Goal: Navigation & Orientation: Find specific page/section

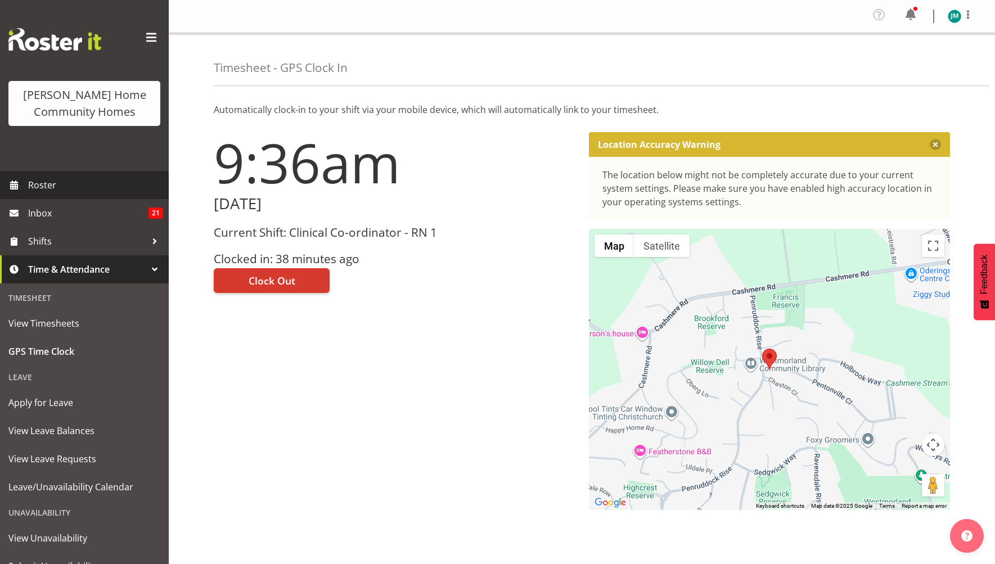
click at [38, 184] on span "Roster" at bounding box center [95, 185] width 135 height 17
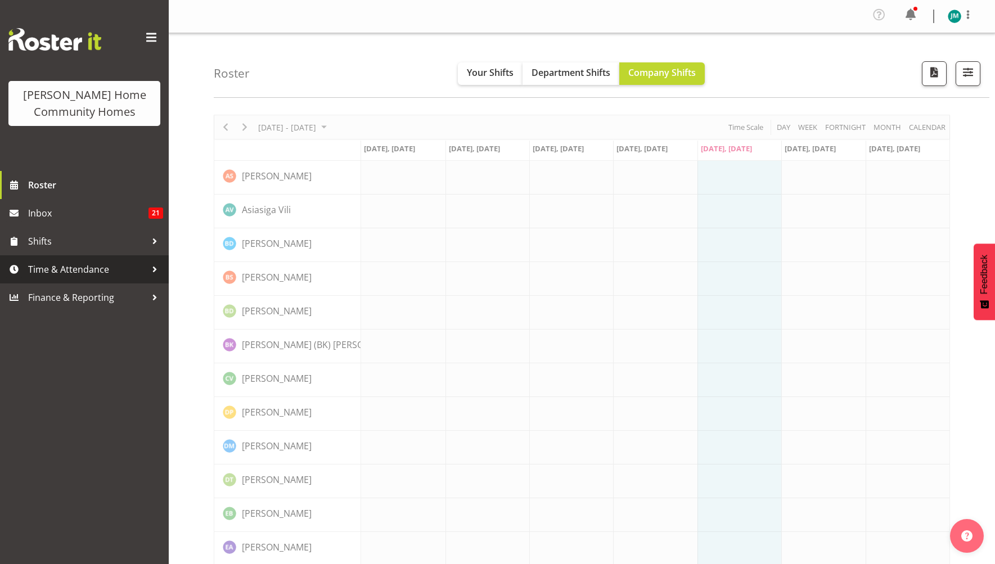
click at [81, 272] on span "Time & Attendance" at bounding box center [87, 269] width 118 height 17
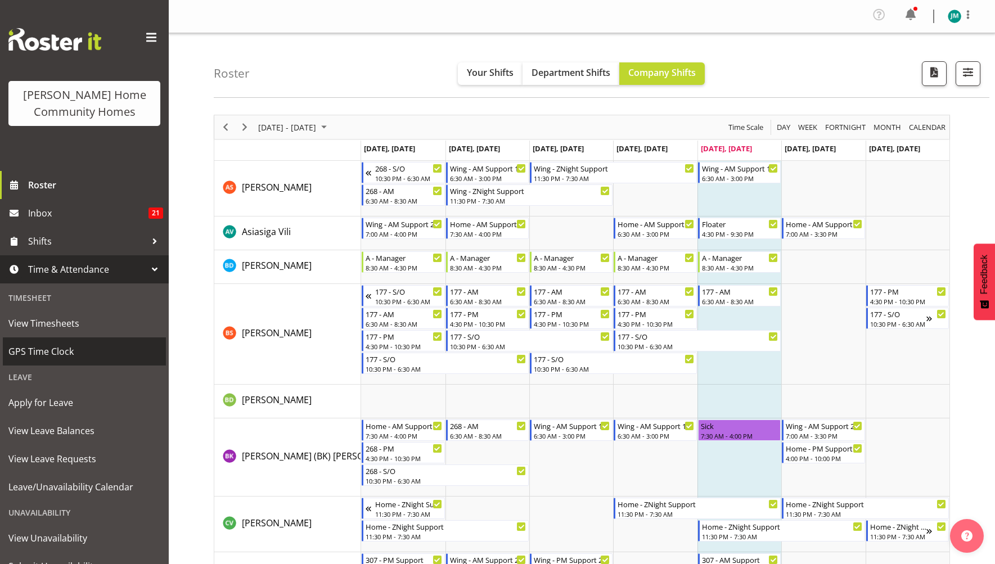
click at [83, 350] on span "GPS Time Clock" at bounding box center [84, 351] width 152 height 17
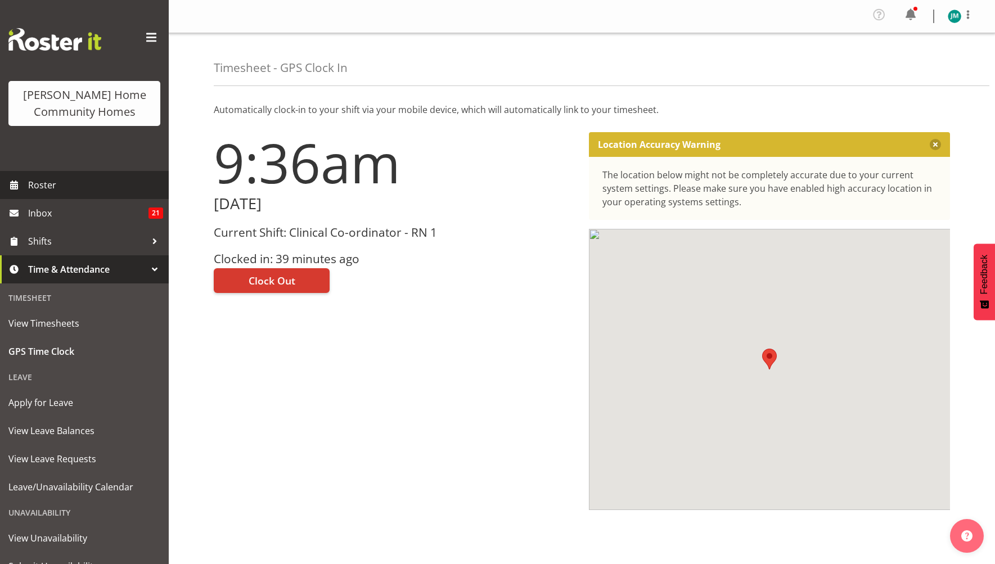
click at [104, 181] on span "Roster" at bounding box center [95, 185] width 135 height 17
